Goal: Task Accomplishment & Management: Manage account settings

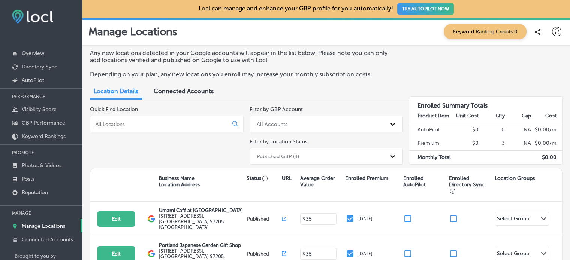
click at [49, 18] on img at bounding box center [32, 17] width 41 height 14
click at [38, 53] on p "Overview" at bounding box center [33, 53] width 22 height 6
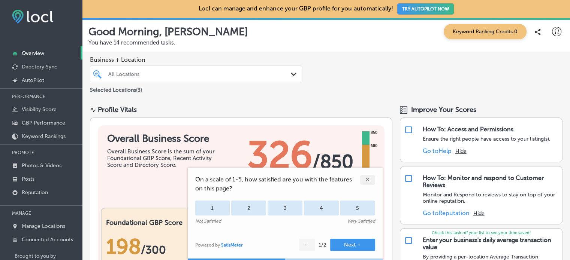
click at [556, 32] on div at bounding box center [556, 31] width 15 height 15
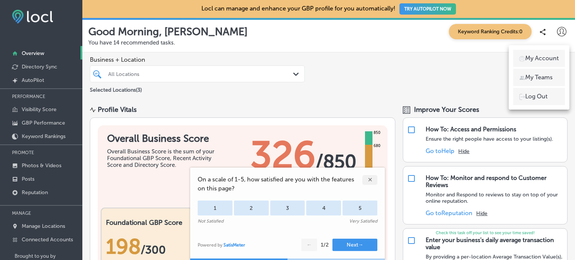
click at [546, 41] on div at bounding box center [287, 130] width 575 height 260
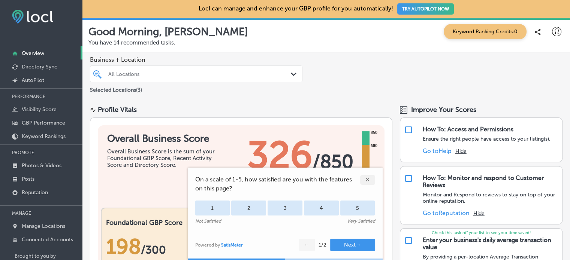
click at [366, 182] on div "✕" at bounding box center [367, 180] width 15 height 10
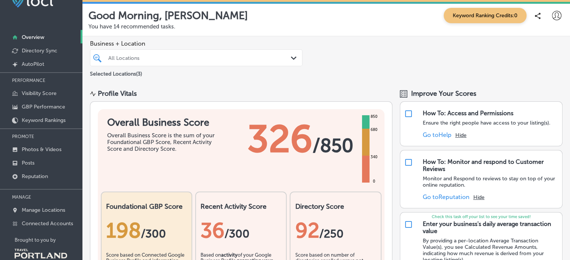
scroll to position [30, 0]
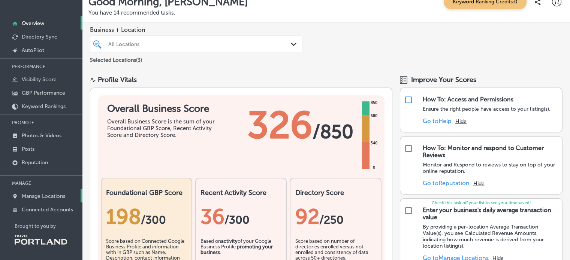
click at [44, 197] on p "Manage Locations" at bounding box center [43, 196] width 43 height 6
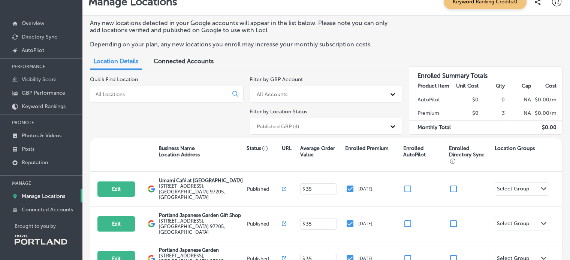
scroll to position [75, 0]
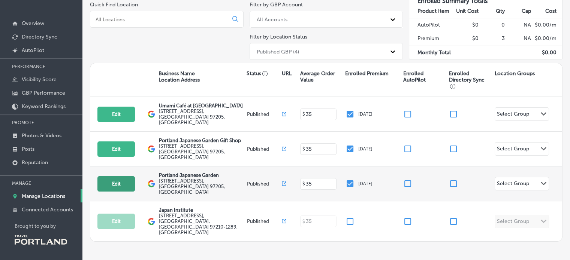
click at [124, 176] on button "Edit" at bounding box center [115, 183] width 37 height 15
select select "US"
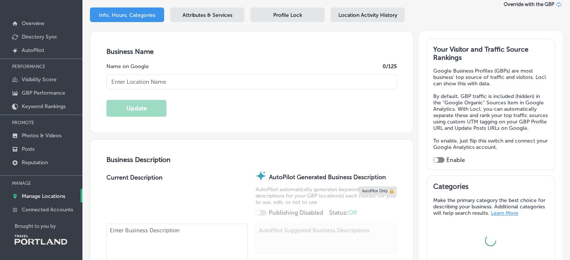
type input "Portland Japanese Garden"
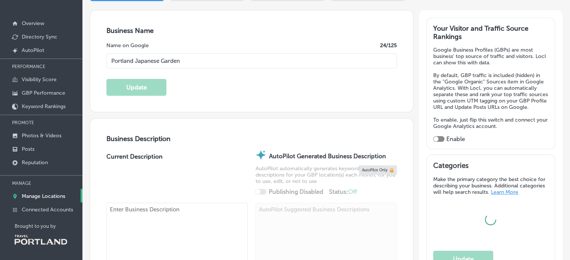
type input "[STREET_ADDRESS]"
type input "[GEOGRAPHIC_DATA]"
type input "97205"
type input "US"
type input "[URL][DOMAIN_NAME]"
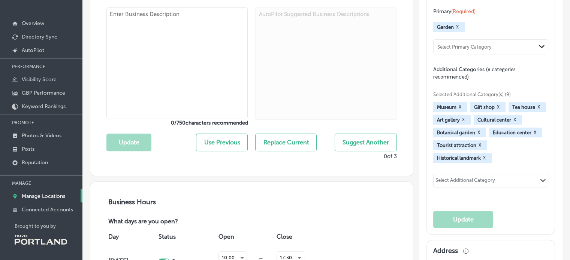
type textarea "[GEOGRAPHIC_DATA] is located in [US_STATE][GEOGRAPHIC_DATA] in [GEOGRAPHIC_DATA…"
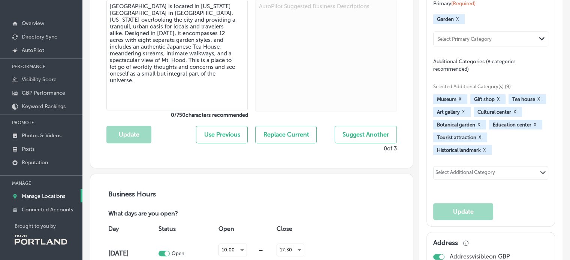
type input "[PHONE_NUMBER]"
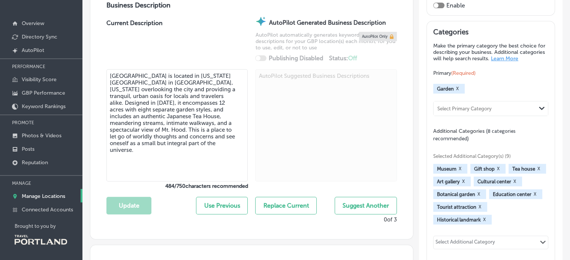
scroll to position [238, 0]
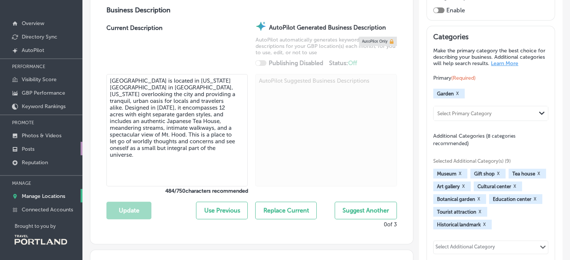
click at [41, 145] on link "Posts" at bounding box center [41, 148] width 82 height 13
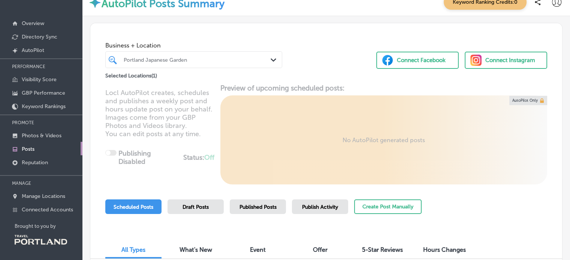
scroll to position [71, 0]
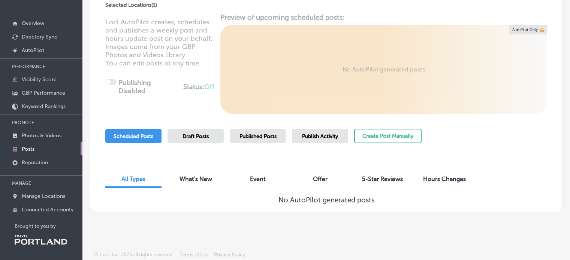
click at [41, 147] on link "Posts" at bounding box center [41, 148] width 82 height 13
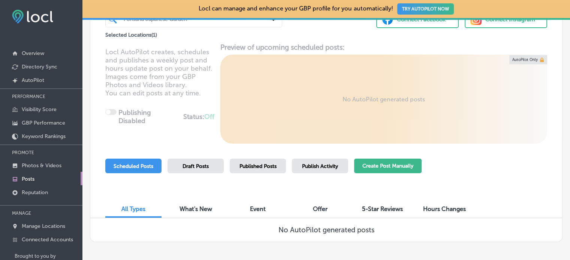
click at [377, 169] on button "Create Post Manually" at bounding box center [387, 166] width 67 height 15
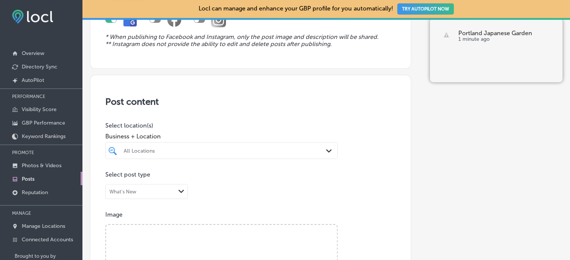
scroll to position [112, 0]
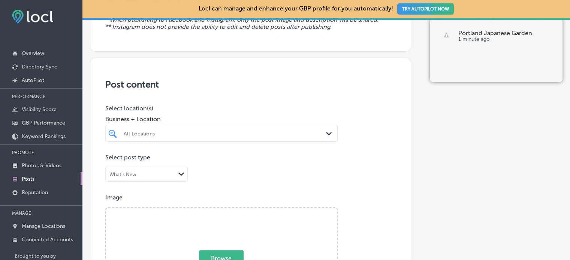
click at [162, 137] on div at bounding box center [211, 133] width 177 height 10
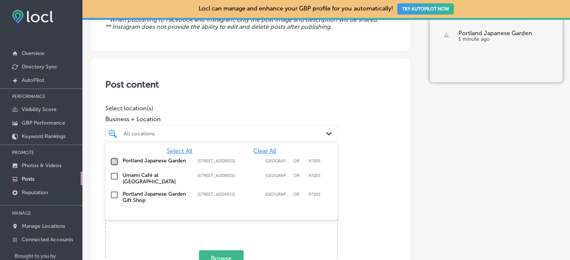
click at [113, 163] on input "checkbox" at bounding box center [114, 161] width 9 height 9
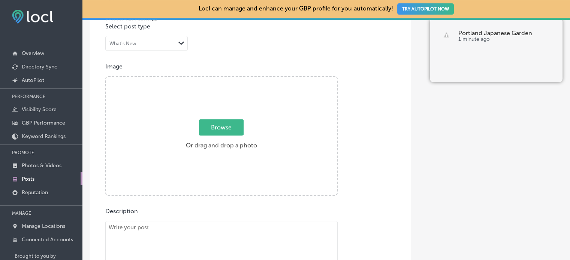
scroll to position [300, 0]
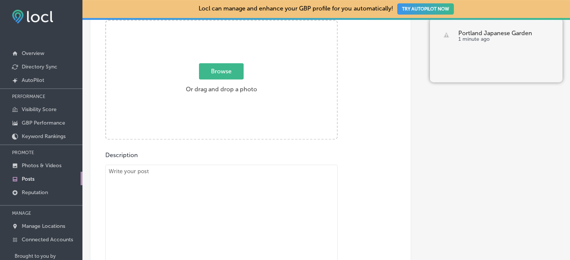
click at [225, 186] on textarea at bounding box center [221, 217] width 232 height 105
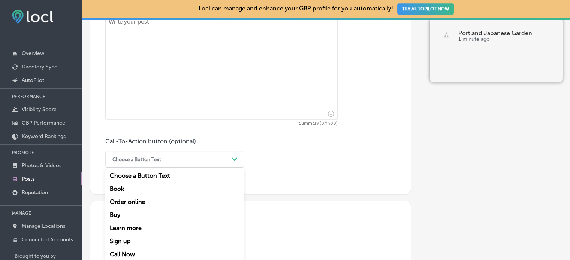
click at [134, 158] on div "Choose a Button Text" at bounding box center [169, 160] width 120 height 12
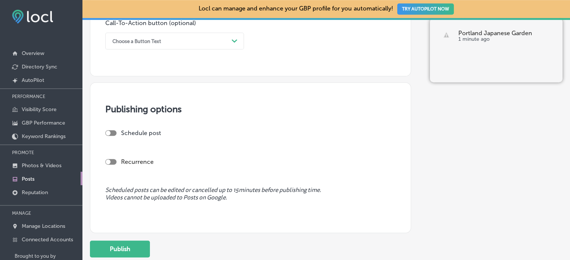
scroll to position [591, 0]
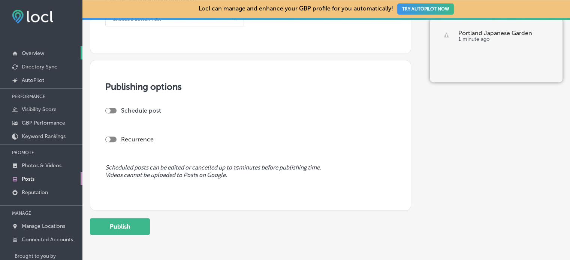
click at [40, 55] on p "Overview" at bounding box center [33, 53] width 22 height 6
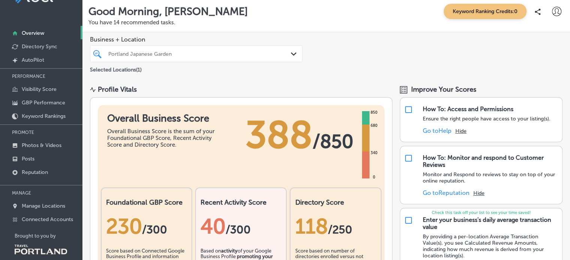
scroll to position [30, 0]
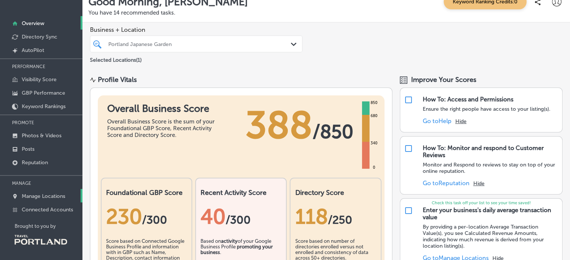
click at [46, 192] on link "Manage Locations" at bounding box center [41, 195] width 82 height 13
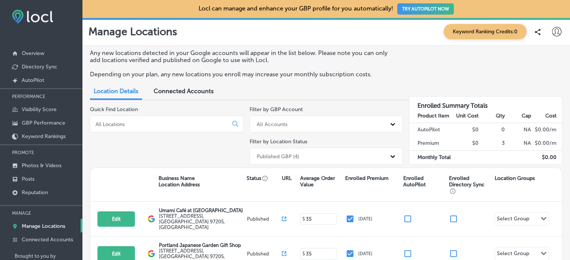
click at [552, 31] on icon at bounding box center [556, 31] width 9 height 9
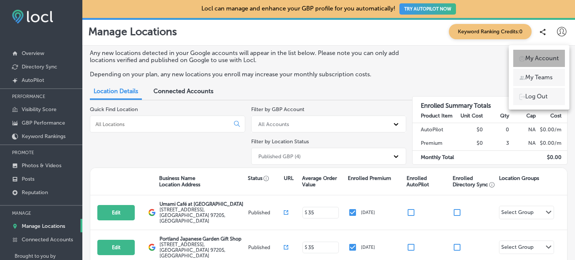
click at [540, 61] on p "My Account" at bounding box center [542, 58] width 34 height 9
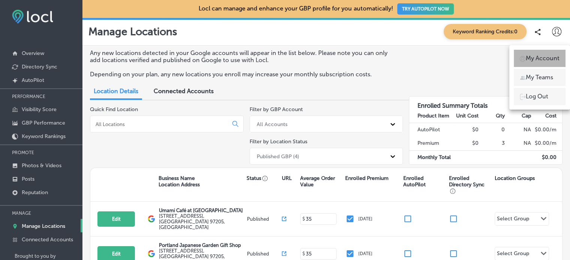
select select "US"
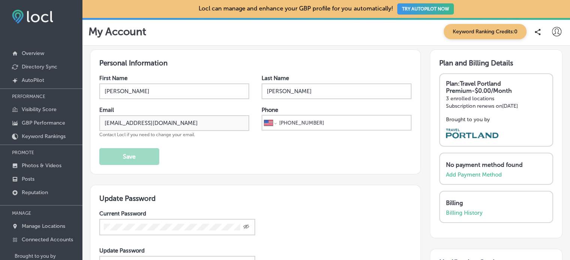
click at [311, 23] on div "My Account Keyword Ranking Credits: 0" at bounding box center [325, 32] width 487 height 28
